Goal: Information Seeking & Learning: Learn about a topic

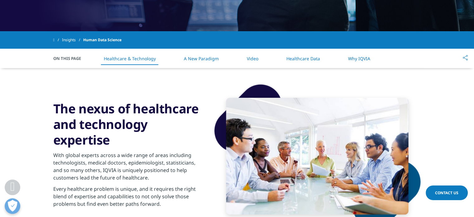
click at [256, 61] on li "Video" at bounding box center [253, 58] width 24 height 18
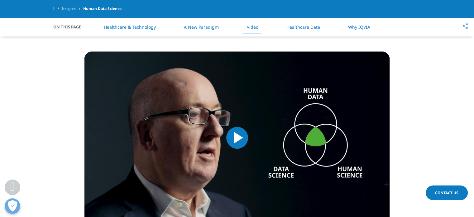
scroll to position [638, 0]
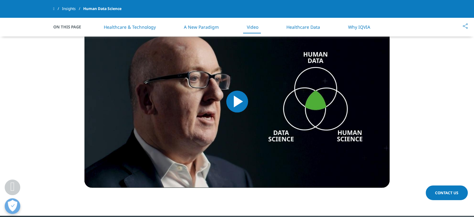
click at [237, 101] on span "Video Player" at bounding box center [237, 101] width 0 height 0
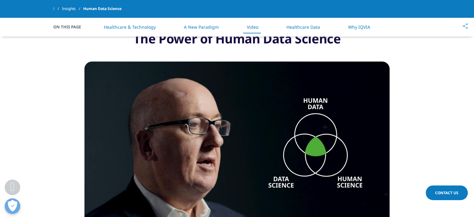
scroll to position [607, 0]
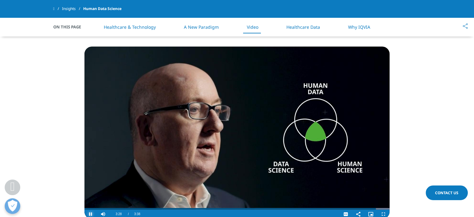
click at [85, 214] on span "Video Player" at bounding box center [90, 214] width 12 height 0
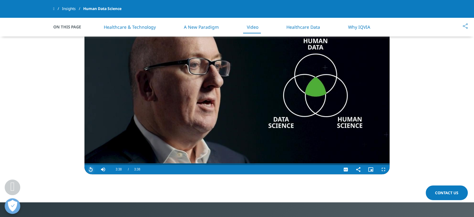
scroll to position [638, 0]
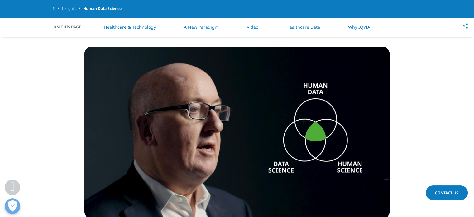
click at [315, 27] on link "Healthcare Data" at bounding box center [303, 27] width 34 height 6
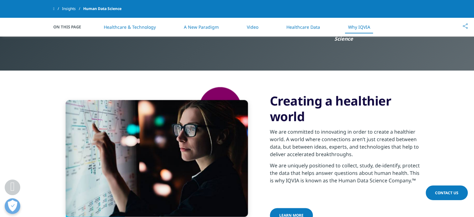
scroll to position [915, 0]
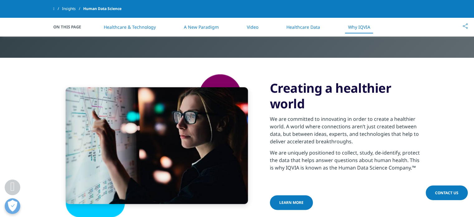
click at [320, 30] on li "Healthcare Data" at bounding box center [303, 27] width 46 height 18
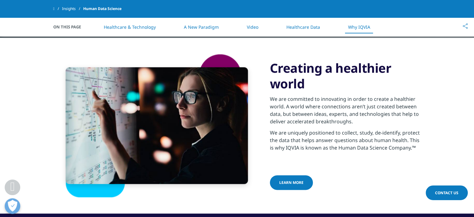
scroll to position [946, 0]
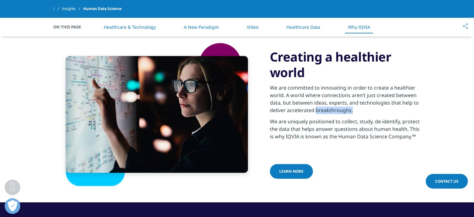
drag, startPoint x: 315, startPoint y: 97, endPoint x: 350, endPoint y: 97, distance: 35.5
click at [350, 97] on p "We are committed to innovating in order to create a healthier world. A world wh…" at bounding box center [345, 101] width 151 height 34
copy p "breakthroughs."
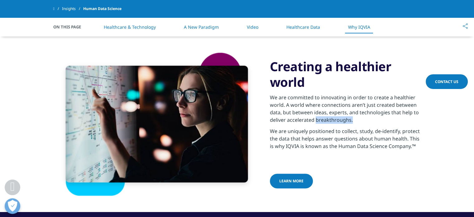
scroll to position [923, 0]
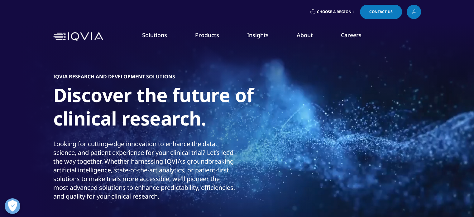
click at [160, 37] on link "Solutions" at bounding box center [154, 34] width 25 height 7
click at [50, 21] on div "Choose a Region Contact Us" at bounding box center [237, 12] width 474 height 24
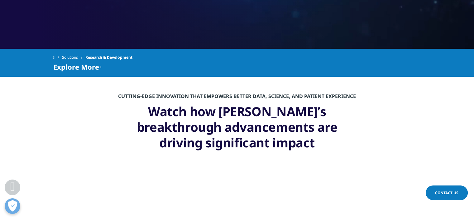
scroll to position [218, 0]
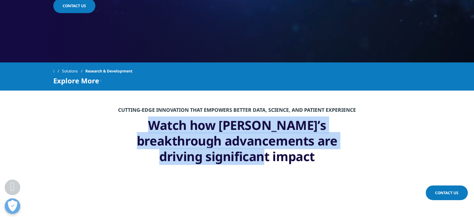
drag, startPoint x: 167, startPoint y: 126, endPoint x: 285, endPoint y: 157, distance: 121.6
click at [285, 157] on h3 "Watch how IQVIA’s breakthrough advancements are driving significant impact" at bounding box center [236, 142] width 243 height 51
copy h3 "Watch how IQVIA’s breakthrough advancements are driving significant impact"
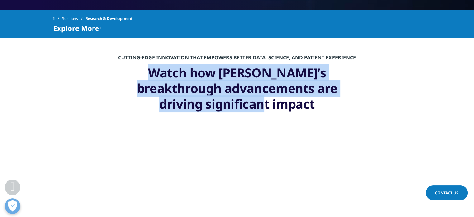
scroll to position [343, 0]
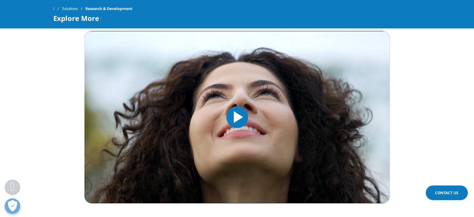
click at [237, 117] on span "Video Player" at bounding box center [237, 117] width 0 height 0
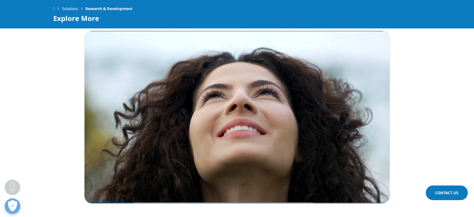
click at [69, 147] on section "Video Player is loading. Play Video Pause Skip Backward Skip Forward Mute Curre…" at bounding box center [237, 131] width 474 height 200
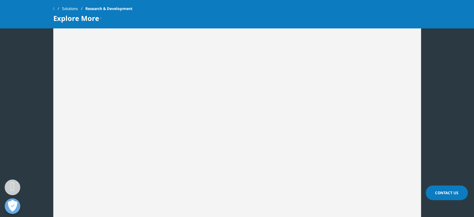
scroll to position [841, 0]
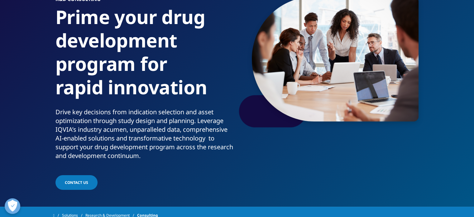
scroll to position [62, 0]
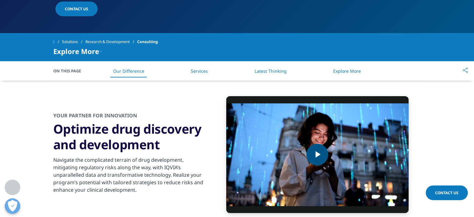
scroll to position [249, 0]
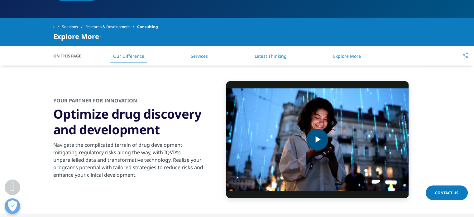
click at [317, 139] on span "Video Player" at bounding box center [317, 139] width 0 height 0
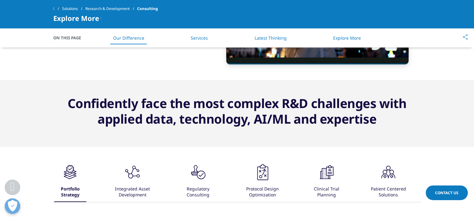
scroll to position [343, 0]
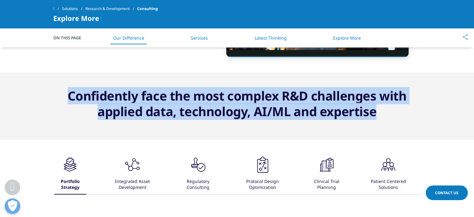
drag, startPoint x: 96, startPoint y: 95, endPoint x: 397, endPoint y: 114, distance: 300.9
click at [397, 114] on center "Confidently face the most complex R&D challenges with applied data, technology,…" at bounding box center [237, 103] width 368 height 31
copy center "Confidently face the most complex R&D challenges with applied data, technology,…"
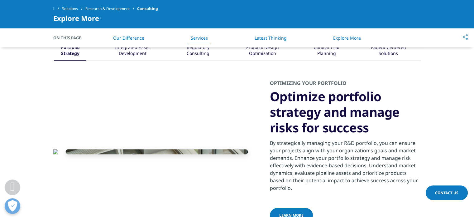
scroll to position [467, 0]
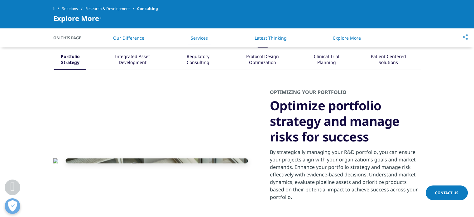
click at [132, 57] on div "Integrated Asset Development" at bounding box center [132, 59] width 53 height 19
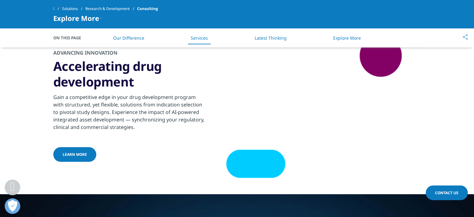
scroll to position [530, 0]
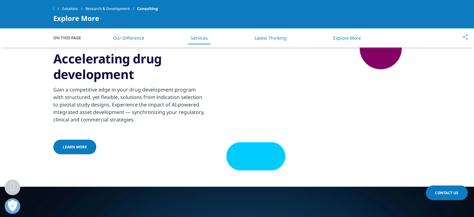
click at [285, 41] on li "Latest Thinking" at bounding box center [270, 38] width 45 height 18
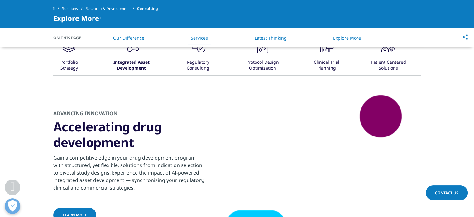
scroll to position [447, 0]
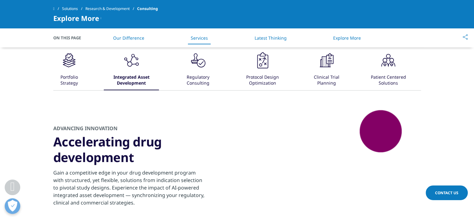
click at [208, 83] on div "Regulatory Consulting" at bounding box center [198, 80] width 39 height 19
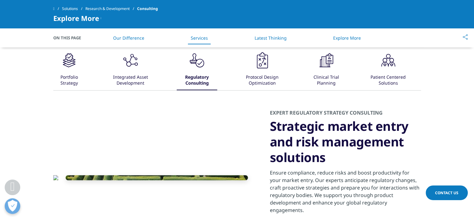
click at [265, 80] on div "Protocol Design Optimization" at bounding box center [262, 80] width 51 height 19
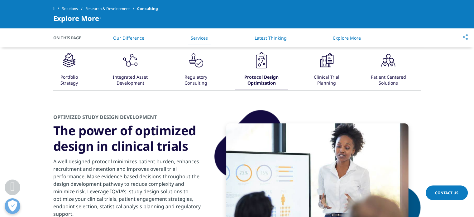
click at [329, 71] on div "Clinical Trial Planning" at bounding box center [326, 80] width 38 height 19
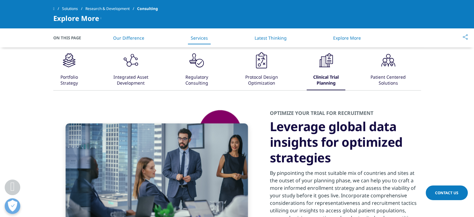
click at [396, 81] on div "Patient Centered Solutions" at bounding box center [388, 80] width 47 height 19
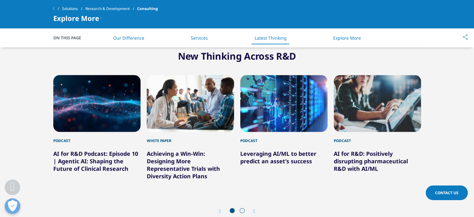
scroll to position [1007, 0]
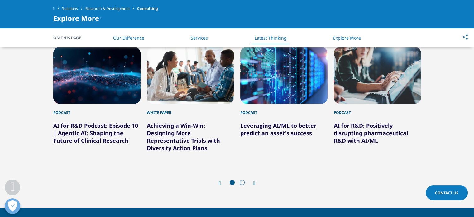
click at [274, 80] on div "3 / 6" at bounding box center [283, 75] width 87 height 57
click at [273, 126] on link "Leveraging AI/ML to better predict an asset's success" at bounding box center [278, 128] width 76 height 15
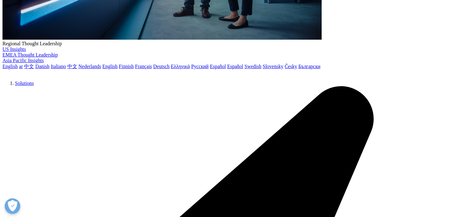
scroll to position [249, 0]
